Goal: Download file/media

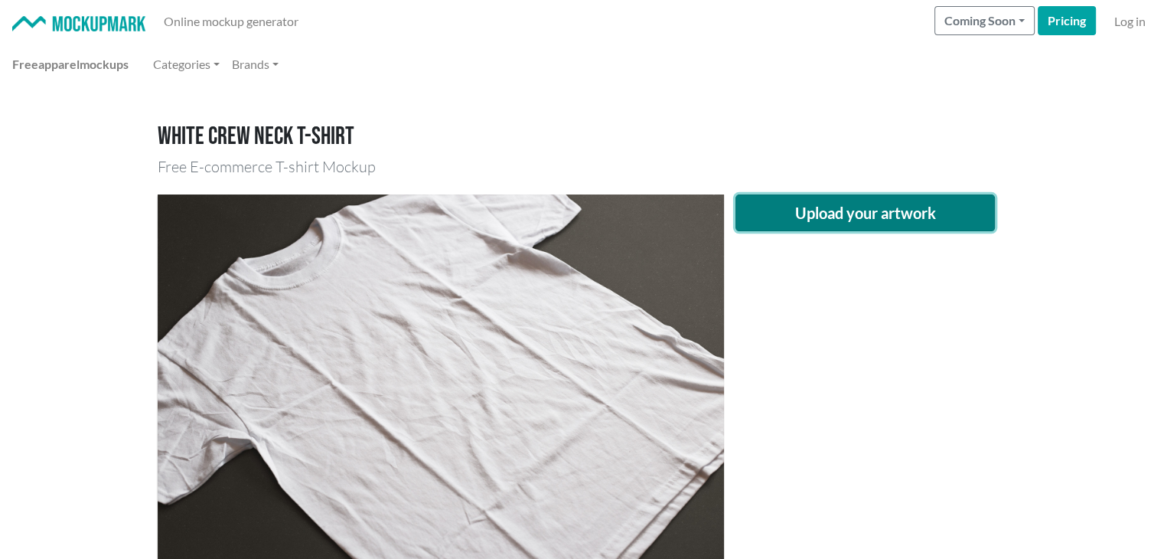
click at [836, 203] on button "Upload your artwork" at bounding box center [865, 212] width 260 height 37
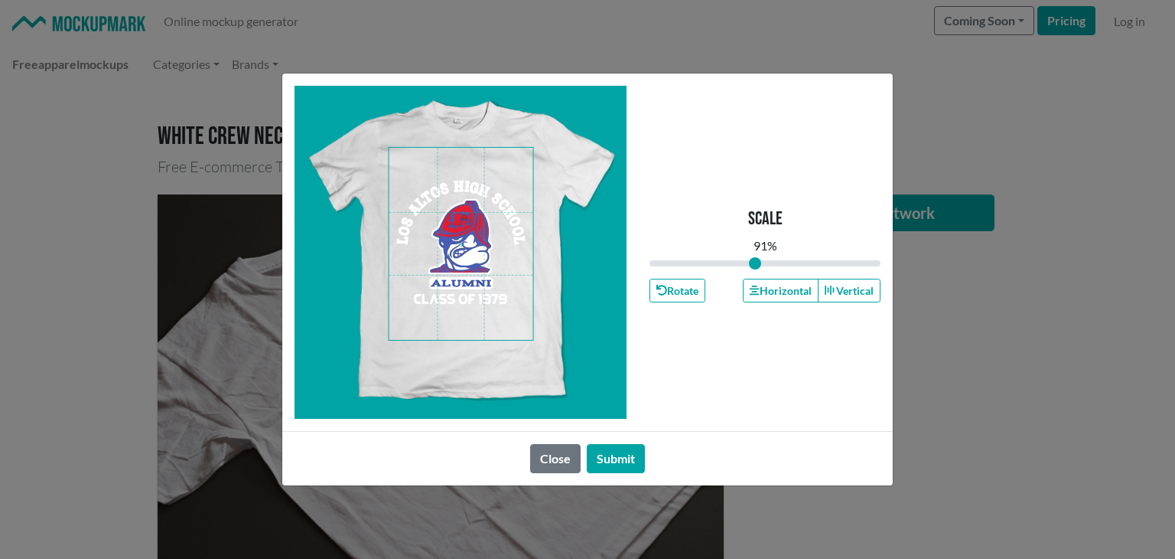
type input "1"
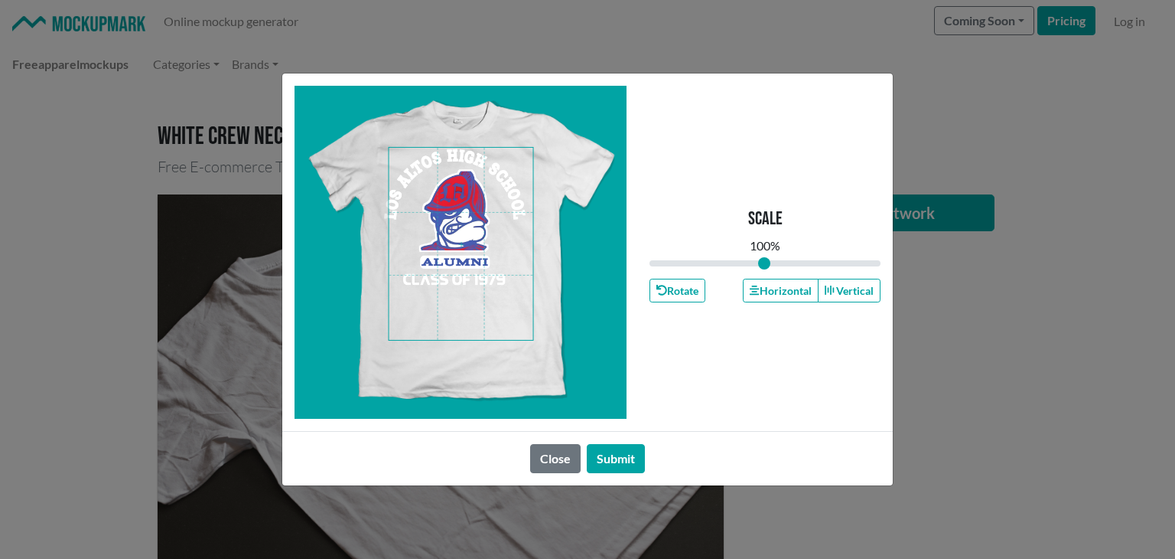
click at [474, 258] on span at bounding box center [461, 244] width 144 height 192
click at [768, 290] on button "Horizontal" at bounding box center [780, 291] width 75 height 24
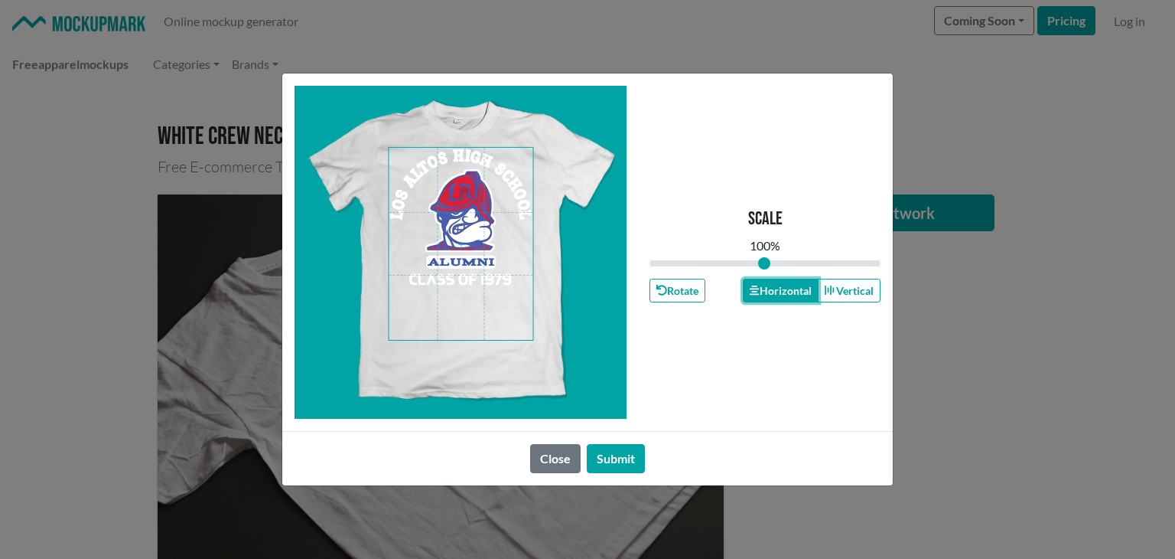
click at [768, 292] on button "Horizontal" at bounding box center [780, 291] width 75 height 24
click at [638, 454] on button "Submit" at bounding box center [616, 458] width 58 height 29
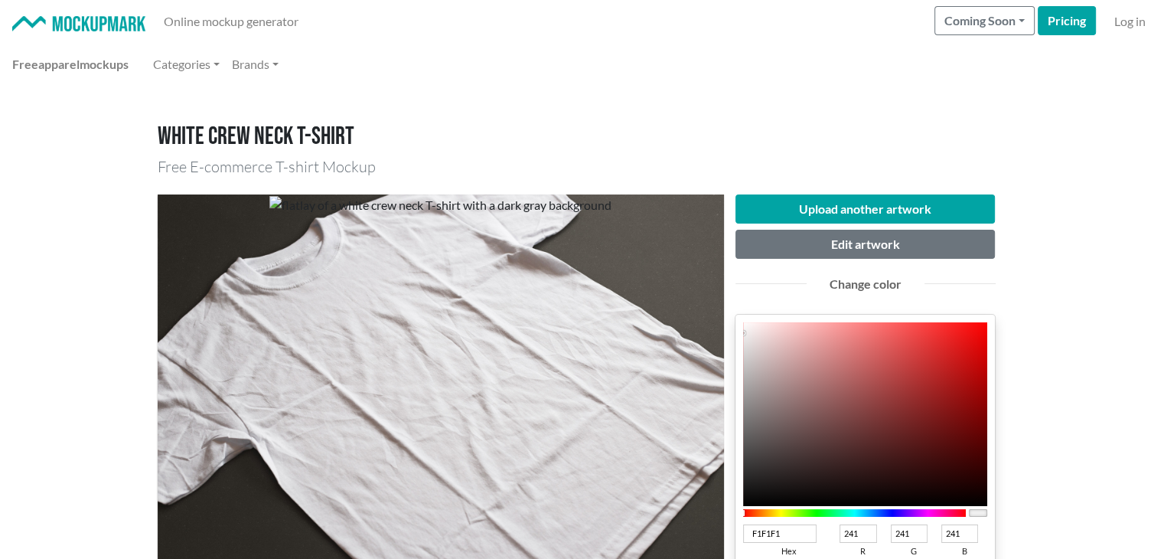
click at [891, 512] on div at bounding box center [854, 513] width 223 height 8
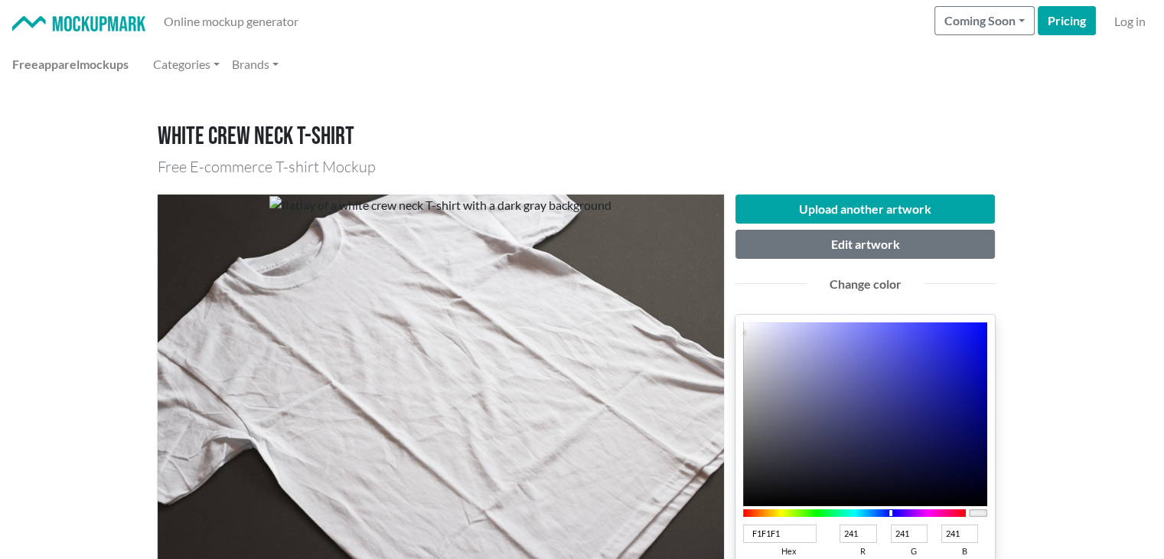
scroll to position [255, 0]
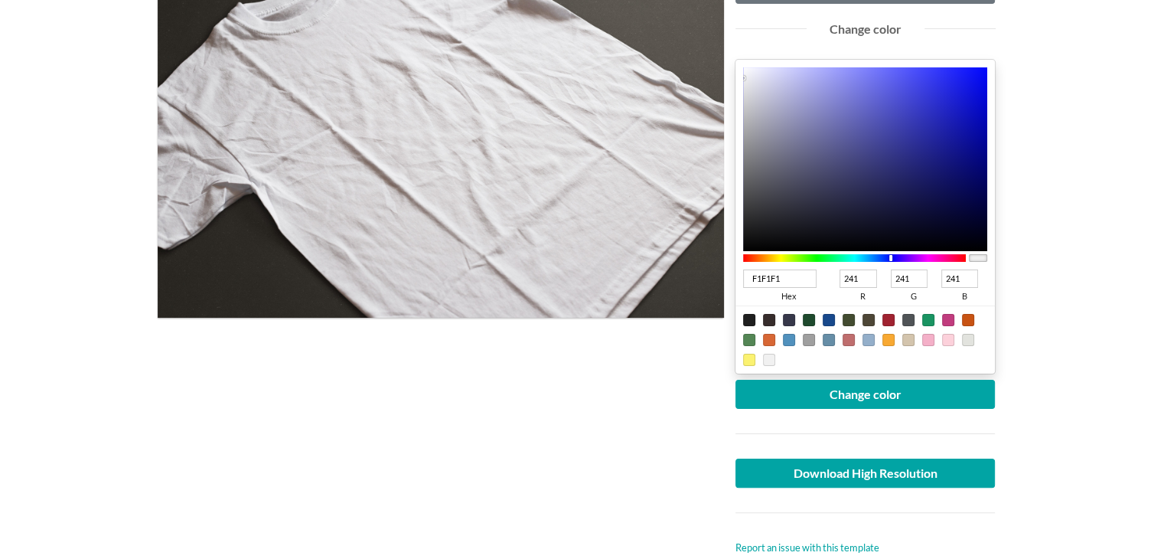
type input "1419EF"
type input "20"
type input "25"
type input "239"
type input "0F14EF"
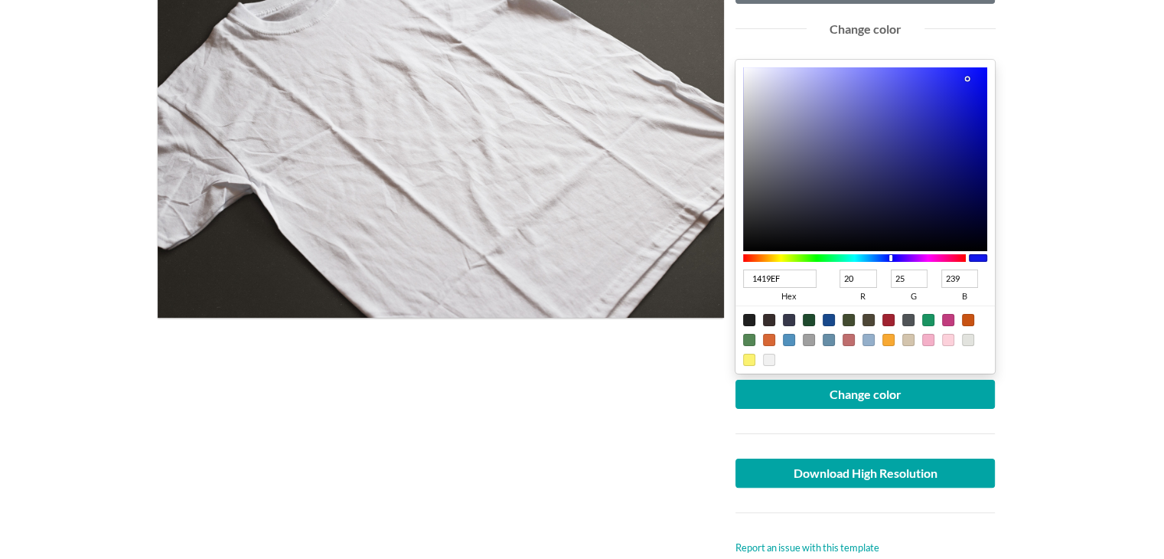
type input "15"
type input "20"
type input "080DEF"
type input "8"
type input "13"
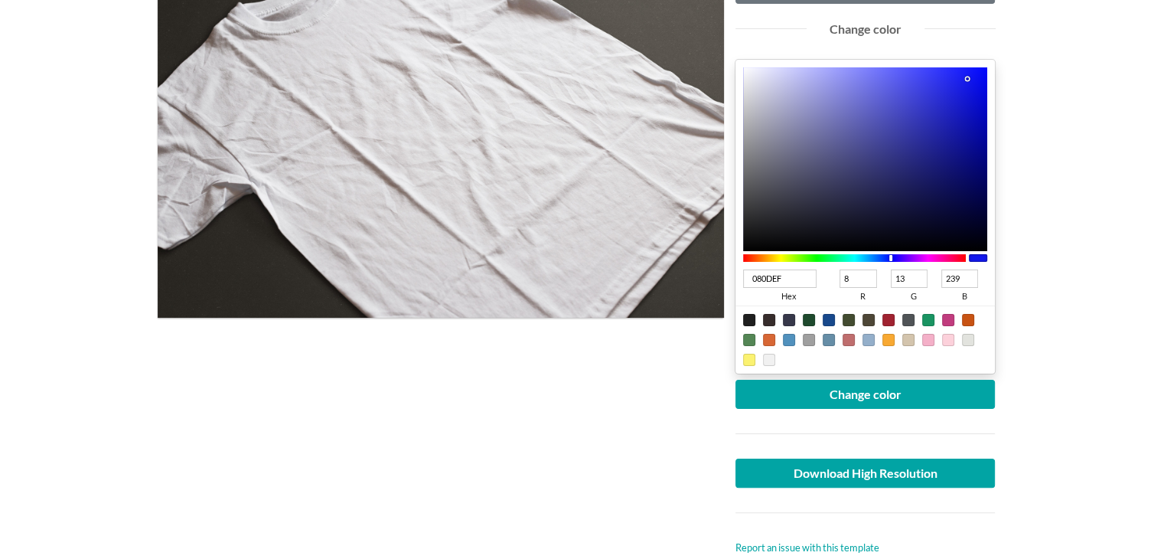
type input "0005EF"
type input "0"
type input "5"
drag, startPoint x: 966, startPoint y: 77, endPoint x: 992, endPoint y: 82, distance: 26.4
click at [992, 77] on div "0005EF hex 0 r 5 g 239 b 100 a" at bounding box center [865, 217] width 260 height 314
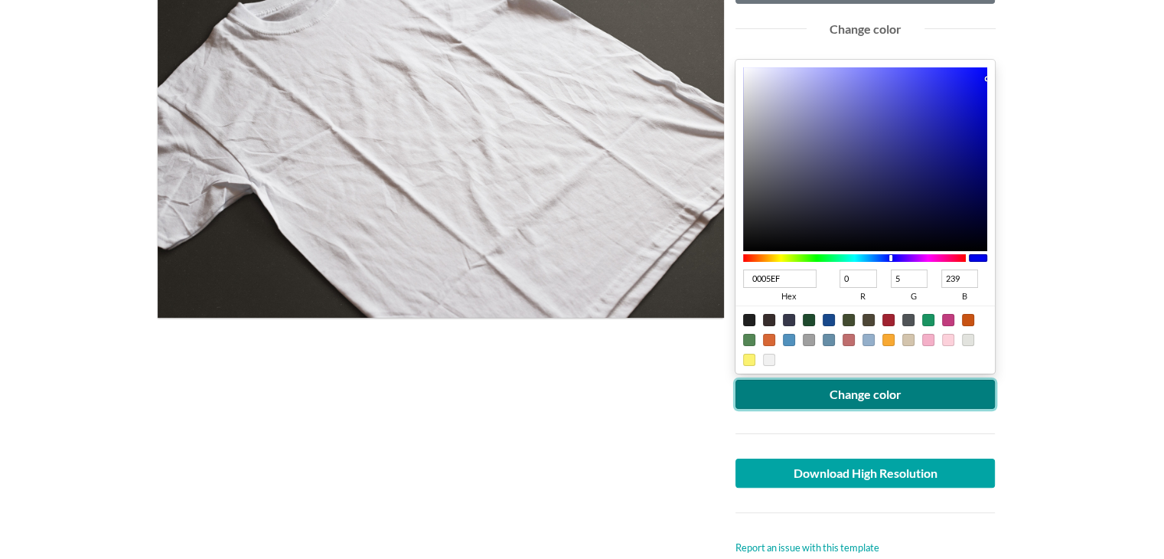
click at [921, 399] on button "Change color" at bounding box center [865, 394] width 260 height 29
click at [883, 380] on button "Change color" at bounding box center [865, 394] width 260 height 29
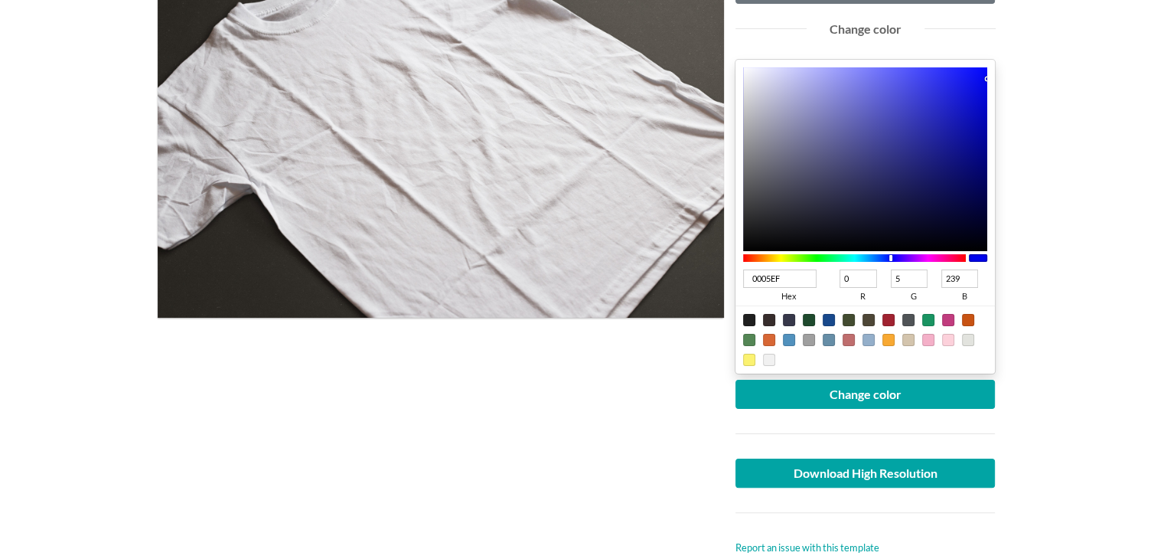
click at [837, 487] on div at bounding box center [865, 512] width 283 height 50
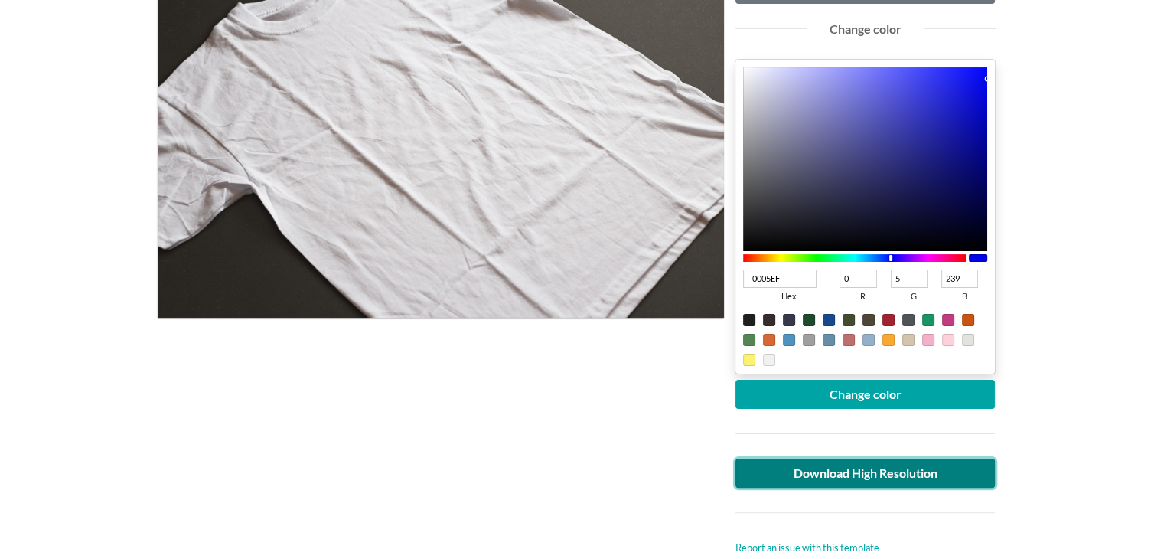
click at [830, 473] on link "Download High Resolution" at bounding box center [865, 472] width 260 height 29
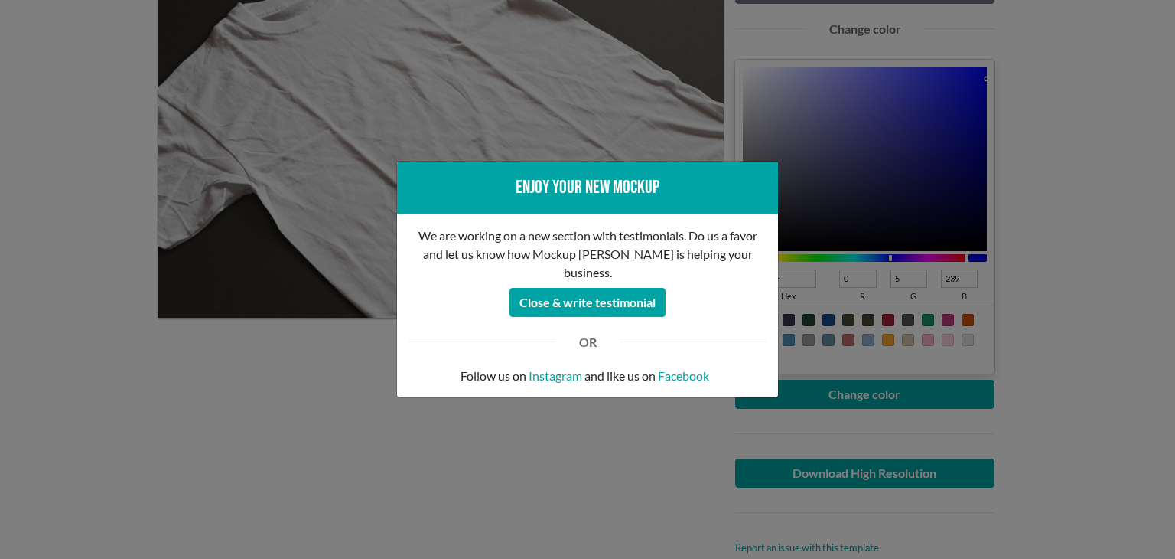
click at [176, 387] on div "Enjoy your new mockup We are working on a new section with testimonials. Do us …" at bounding box center [587, 279] width 1175 height 559
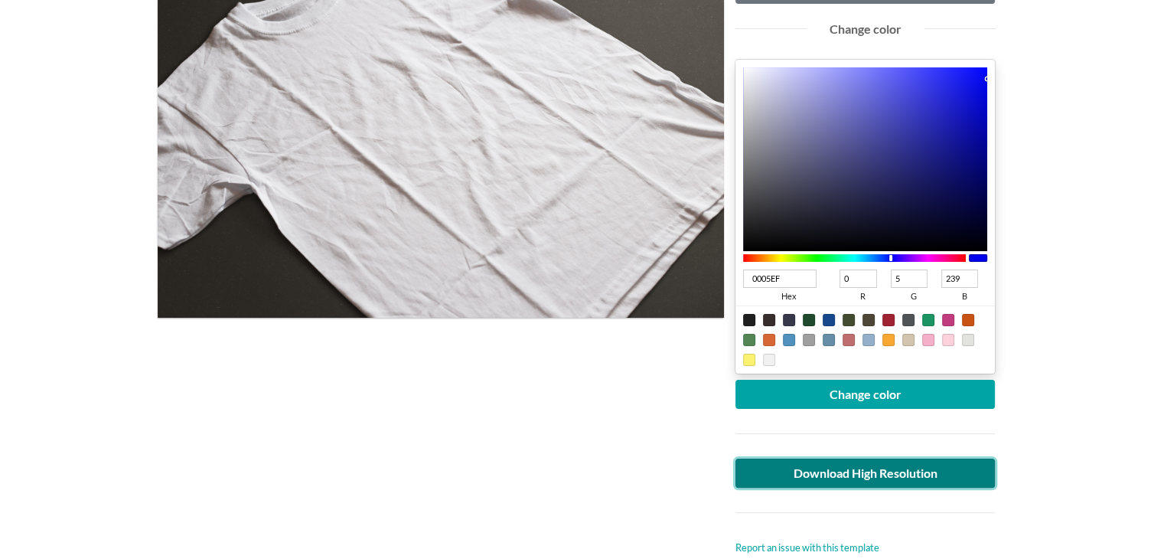
scroll to position [0, 0]
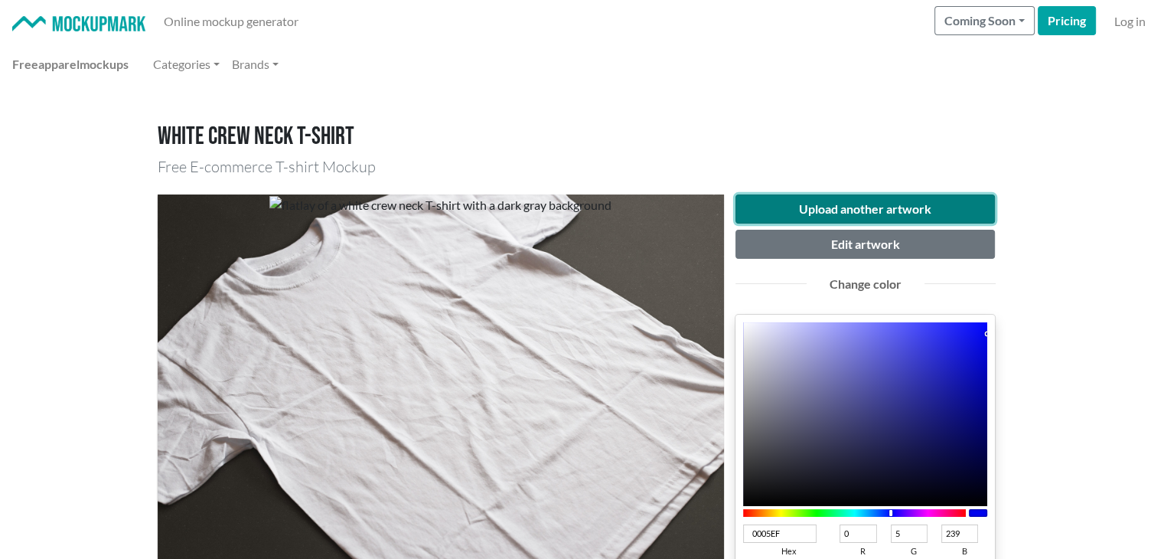
click at [836, 207] on button "Upload another artwork" at bounding box center [865, 208] width 260 height 29
